Goal: Navigation & Orientation: Find specific page/section

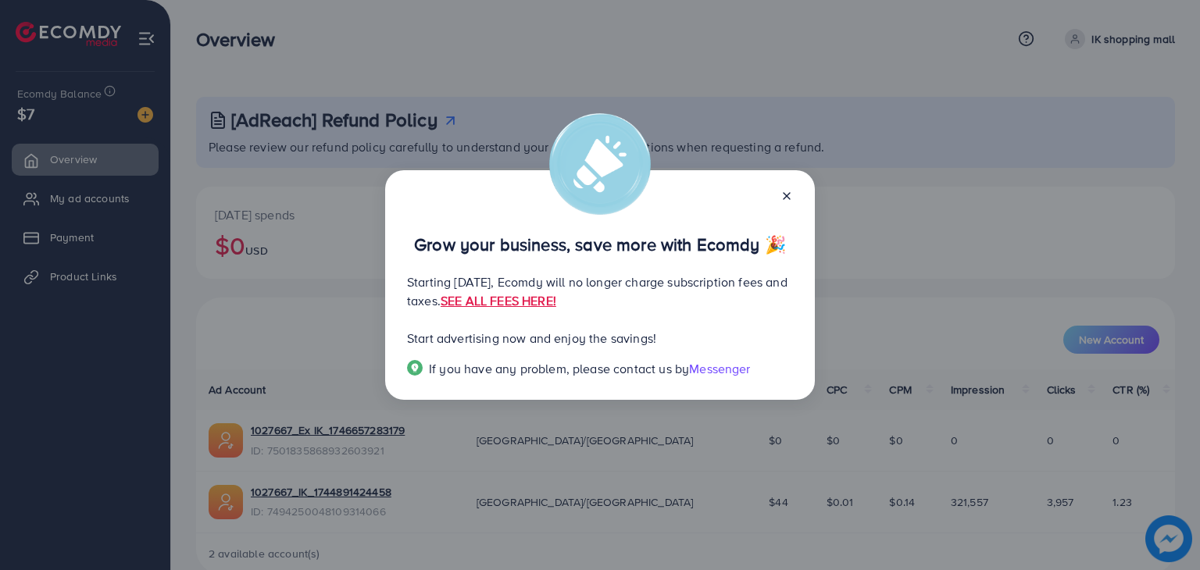
click at [780, 192] on icon at bounding box center [786, 196] width 12 height 12
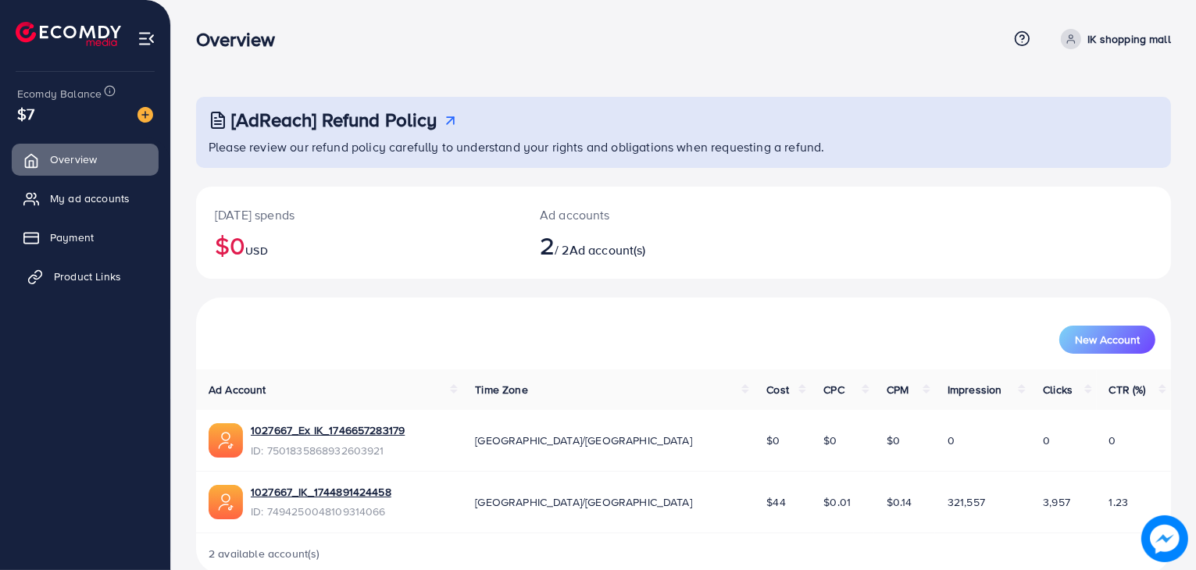
click at [98, 276] on span "Product Links" at bounding box center [87, 277] width 67 height 16
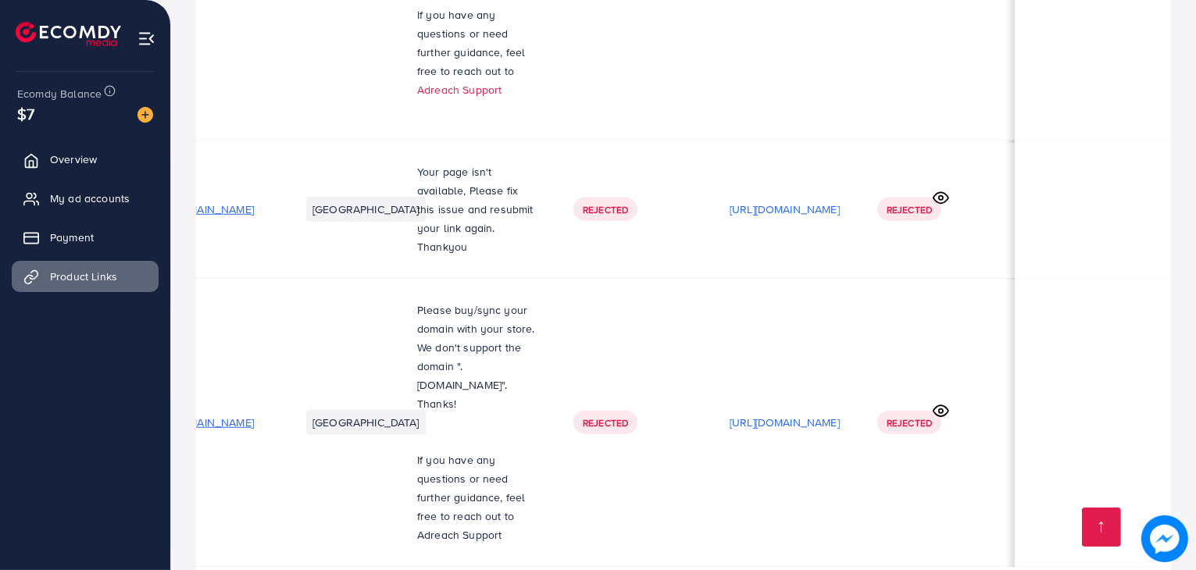
scroll to position [0, 169]
click at [840, 413] on p "[URL][DOMAIN_NAME]" at bounding box center [785, 422] width 110 height 19
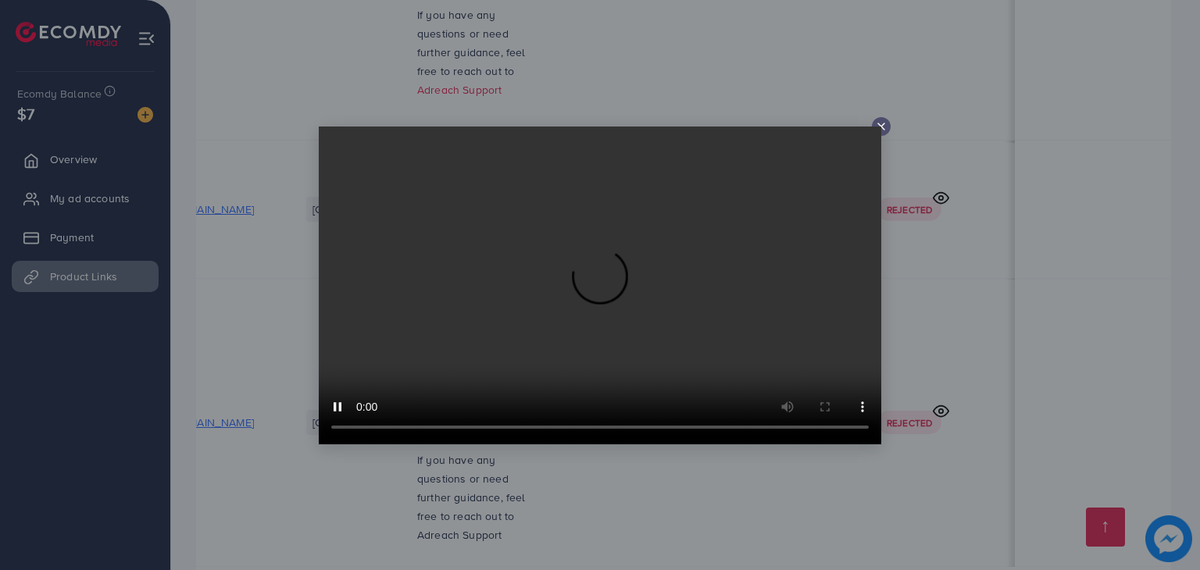
click at [884, 122] on icon at bounding box center [881, 126] width 12 height 12
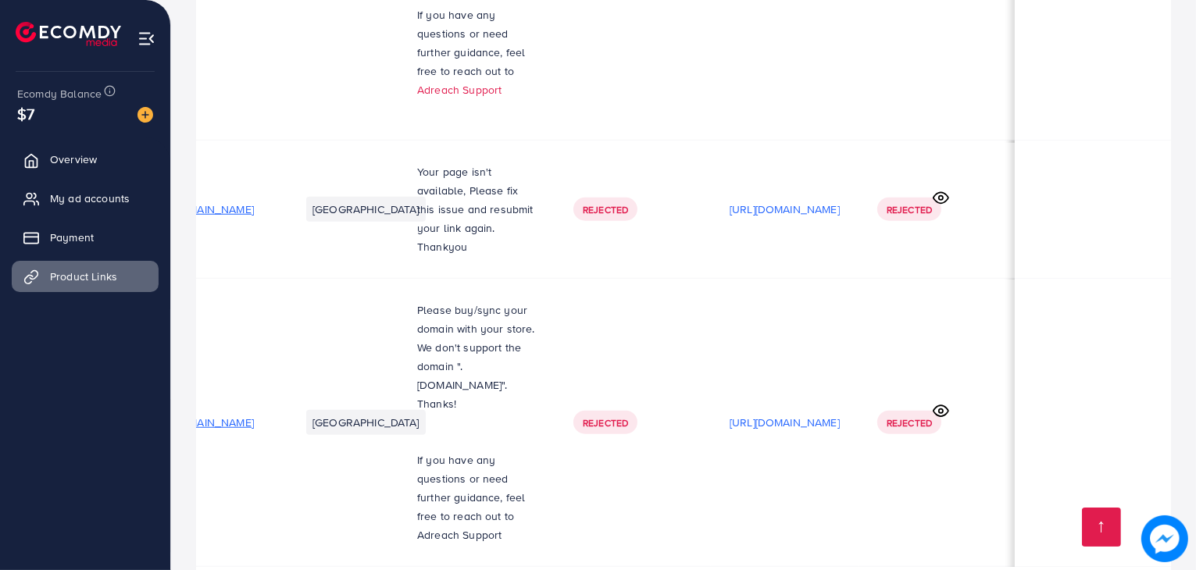
scroll to position [0, 0]
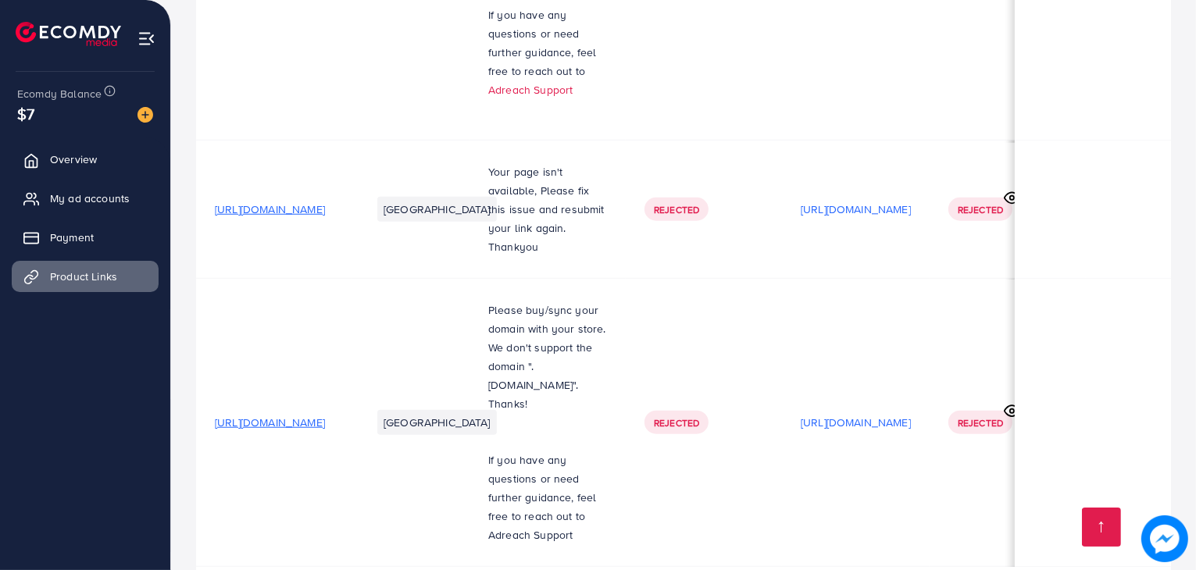
click at [325, 415] on span "[URL][DOMAIN_NAME]" at bounding box center [270, 423] width 110 height 16
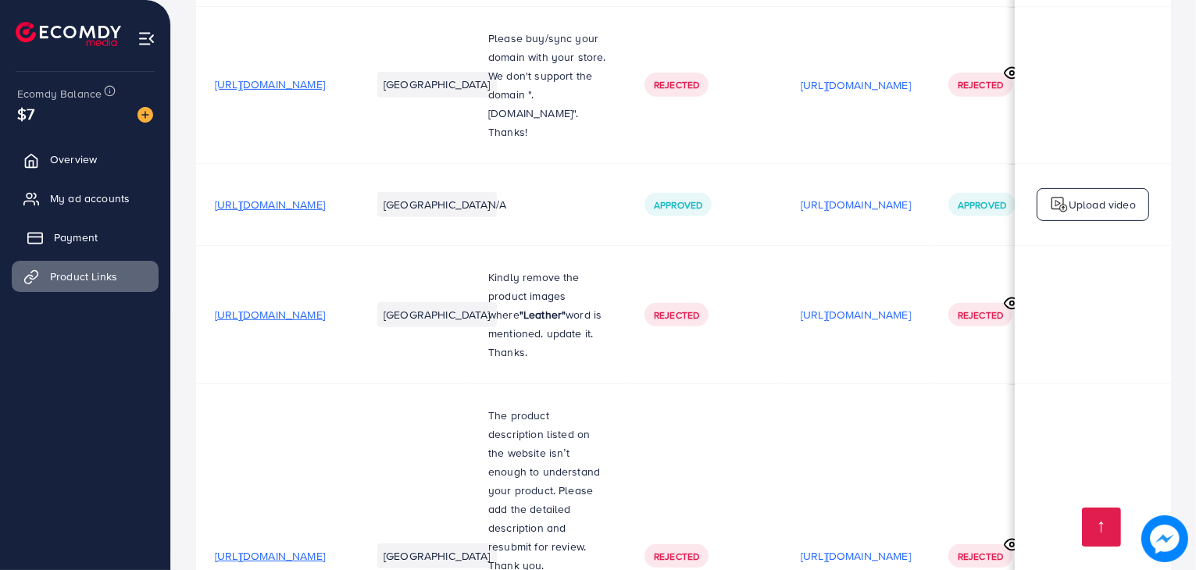
scroll to position [578, 0]
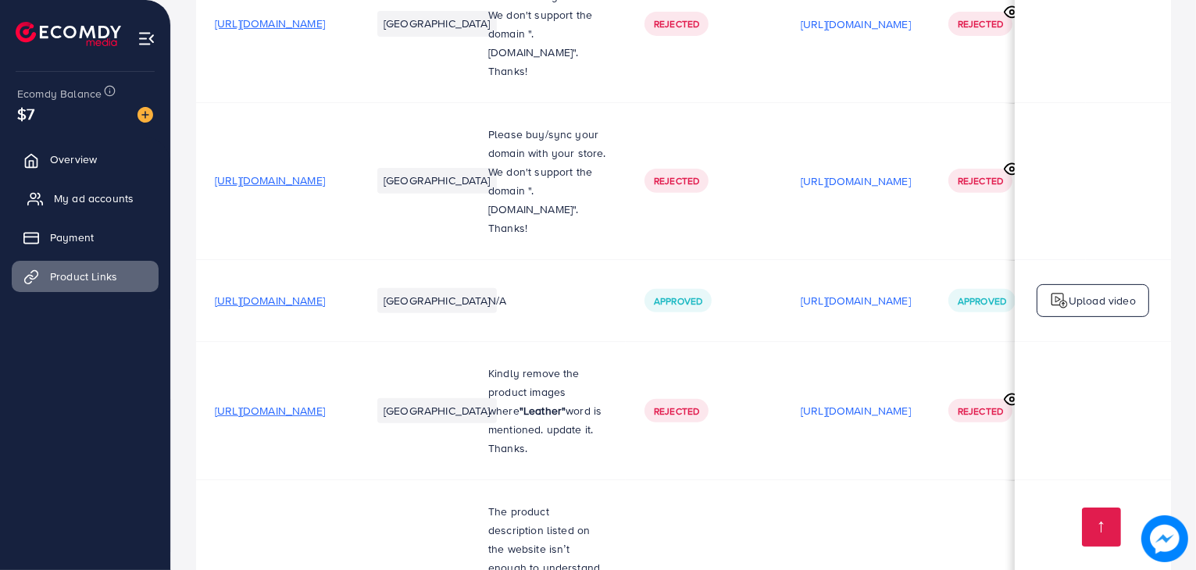
click at [120, 195] on span "My ad accounts" at bounding box center [94, 199] width 80 height 16
